Goal: Task Accomplishment & Management: Complete application form

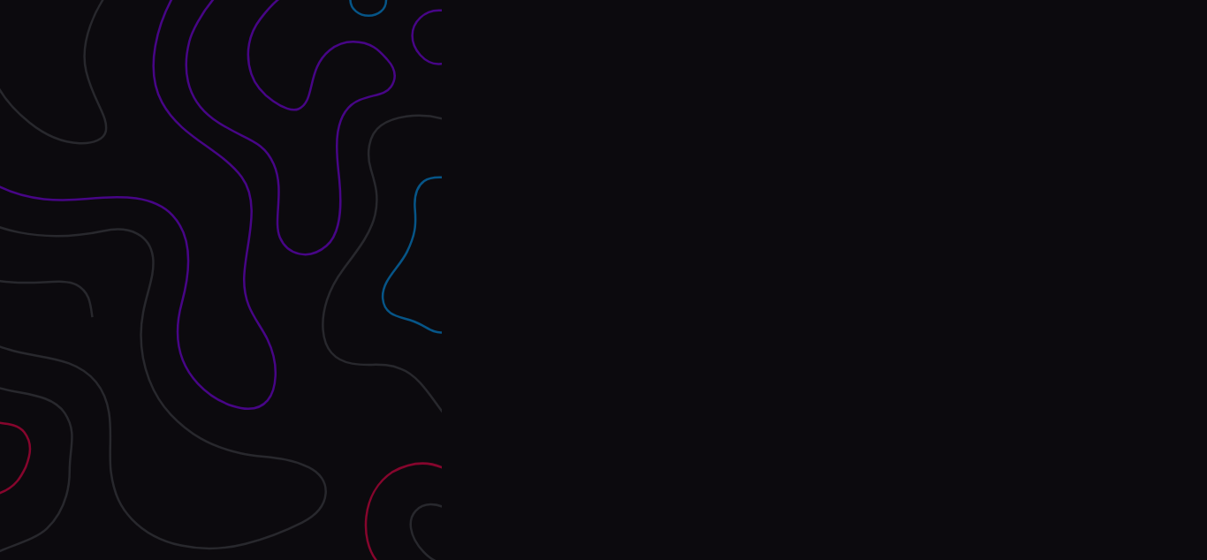
click at [604, 280] on div "Interpres Baseline & prioritize your security posture Email Login Visit Website" at bounding box center [824, 280] width 765 height 560
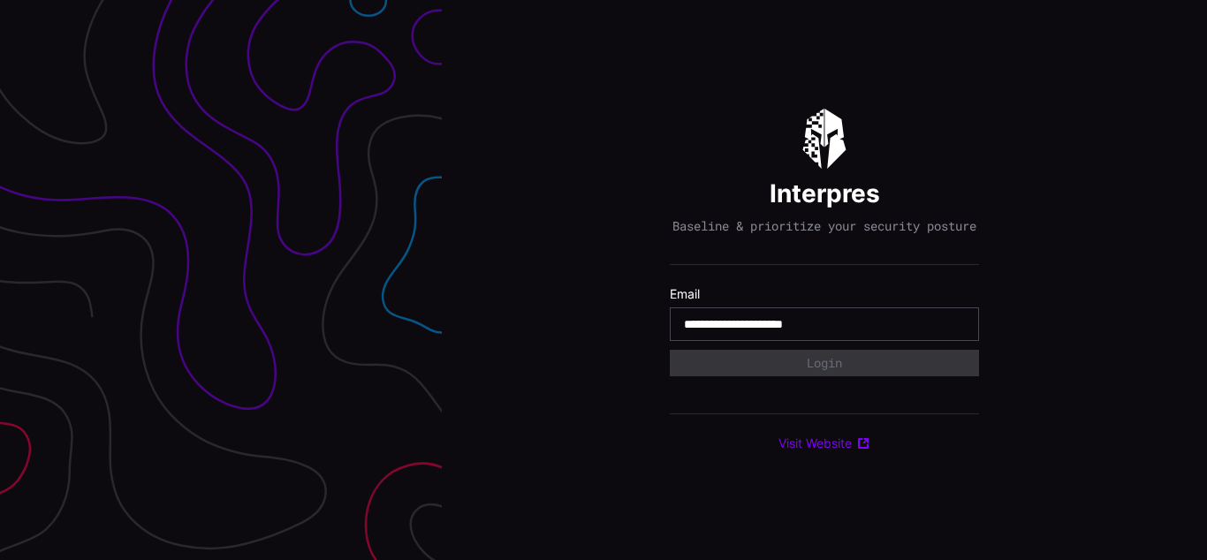
type input "**********"
click at [825, 332] on input "**********" at bounding box center [824, 324] width 281 height 16
click at [604, 280] on div "Interpres Baseline & prioritize your security posture Email Login Visit Website" at bounding box center [824, 280] width 765 height 560
